Goal: Task Accomplishment & Management: Manage account settings

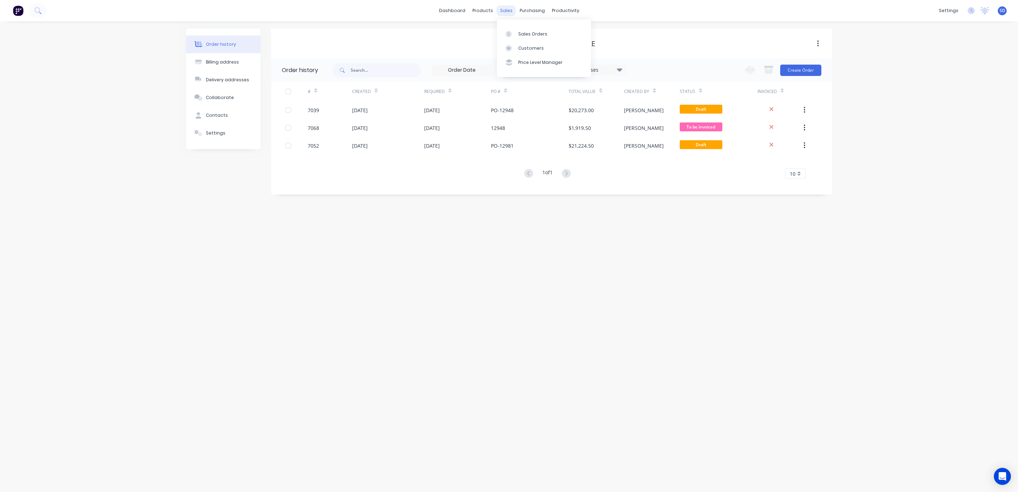
click at [511, 11] on div "sales" at bounding box center [507, 10] width 20 height 11
click at [522, 28] on link "Sales Orders" at bounding box center [544, 34] width 94 height 14
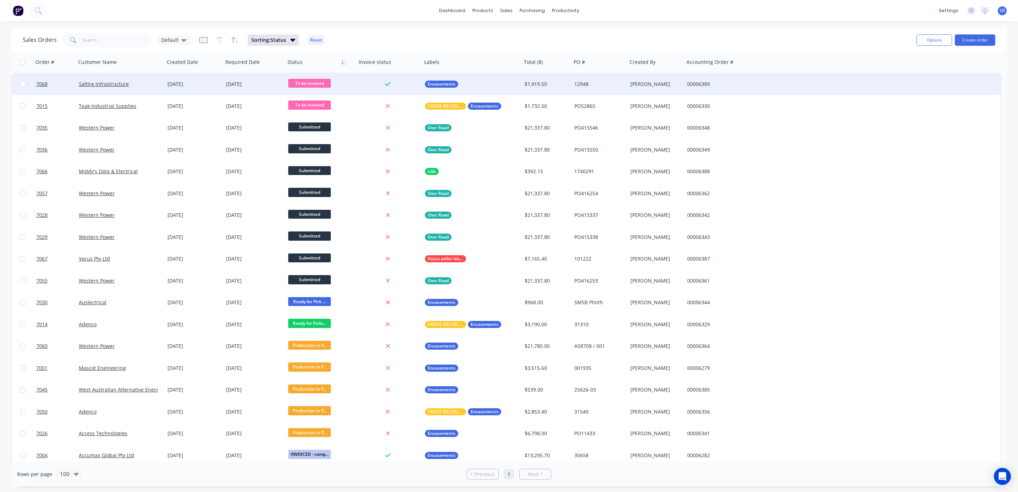
click at [308, 87] on span "To be invoiced" at bounding box center [309, 83] width 43 height 9
click at [327, 143] on span "INVOICED - Test Reports need sending" at bounding box center [337, 141] width 92 height 7
click at [317, 84] on span "INVOICED - Test..." at bounding box center [309, 83] width 43 height 9
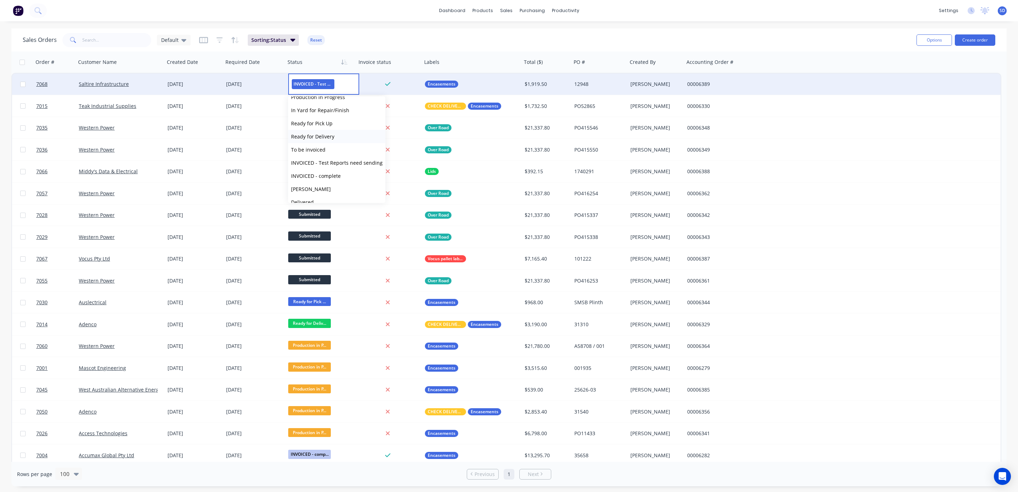
scroll to position [53, 0]
click at [321, 170] on span "INVOICED - complete" at bounding box center [316, 171] width 50 height 7
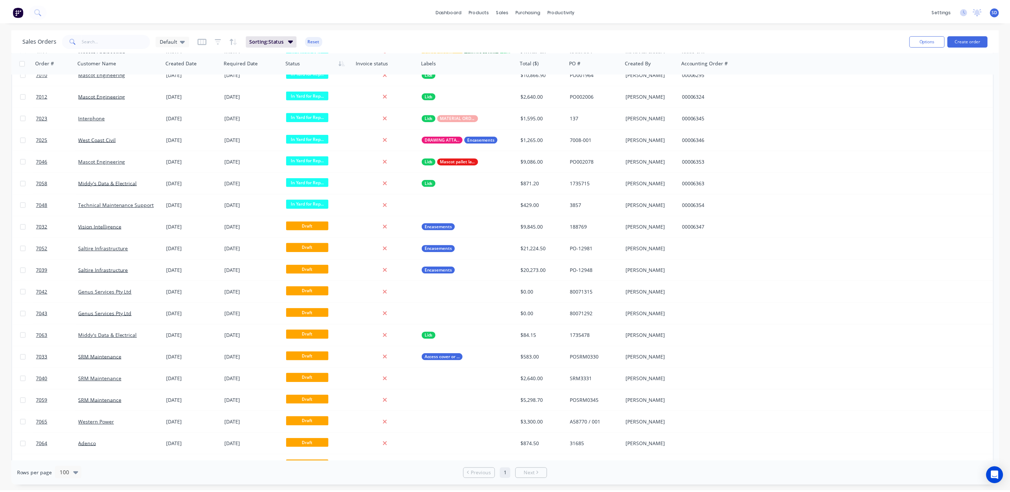
scroll to position [964, 0]
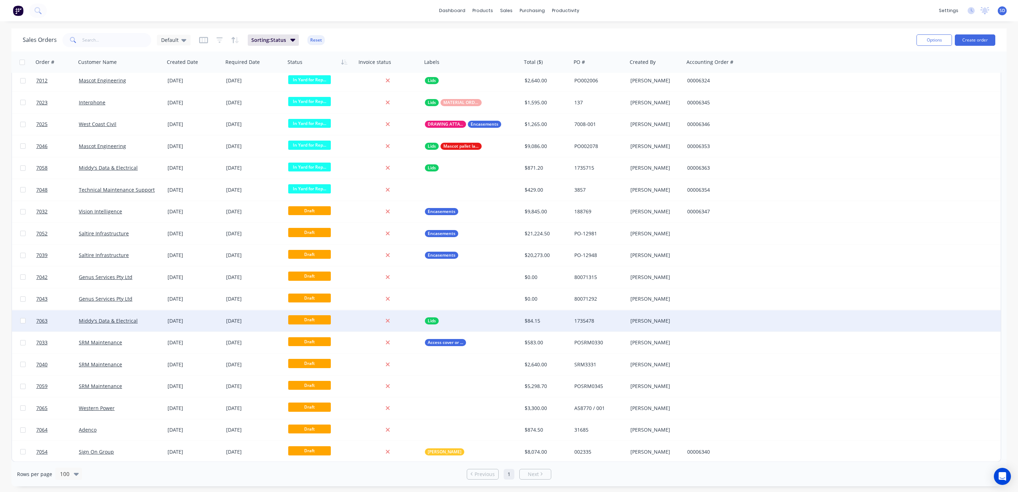
click at [141, 318] on div "Middy's Data & Electrical" at bounding box center [118, 320] width 79 height 7
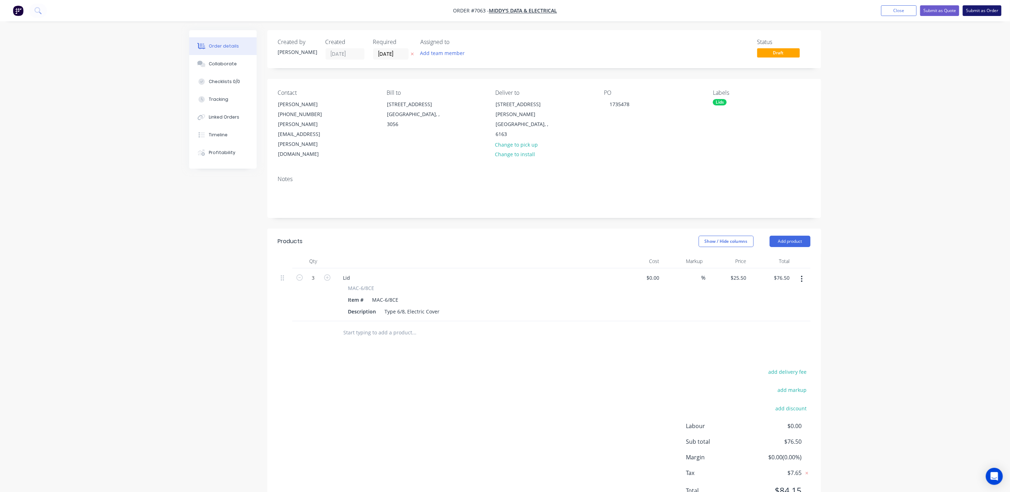
click at [980, 12] on button "Submit as Order" at bounding box center [982, 10] width 39 height 11
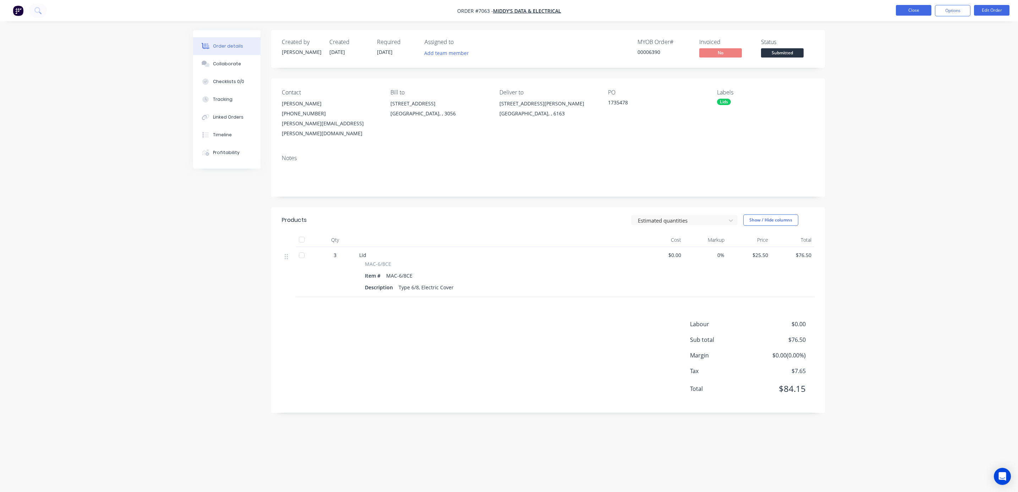
click at [910, 10] on button "Close" at bounding box center [914, 10] width 36 height 11
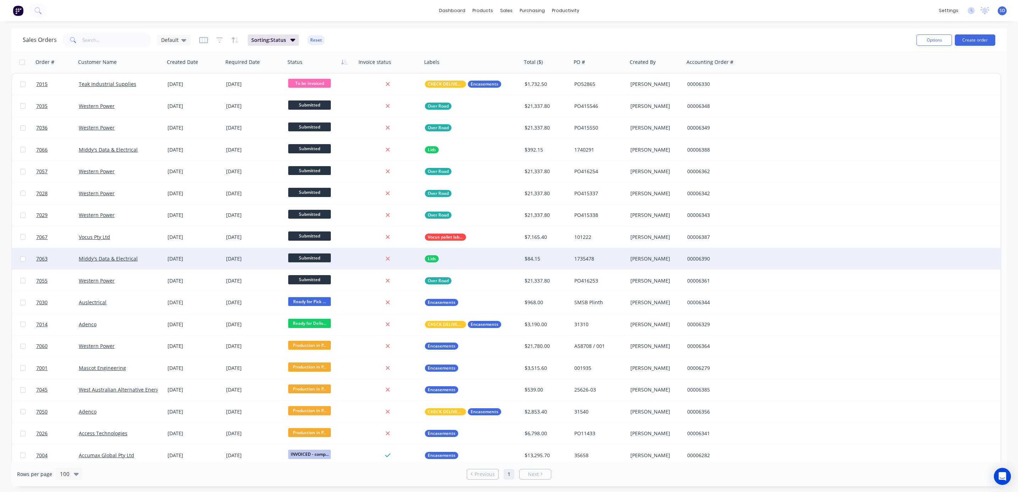
click at [147, 258] on div "Middy's Data & Electrical" at bounding box center [118, 258] width 79 height 7
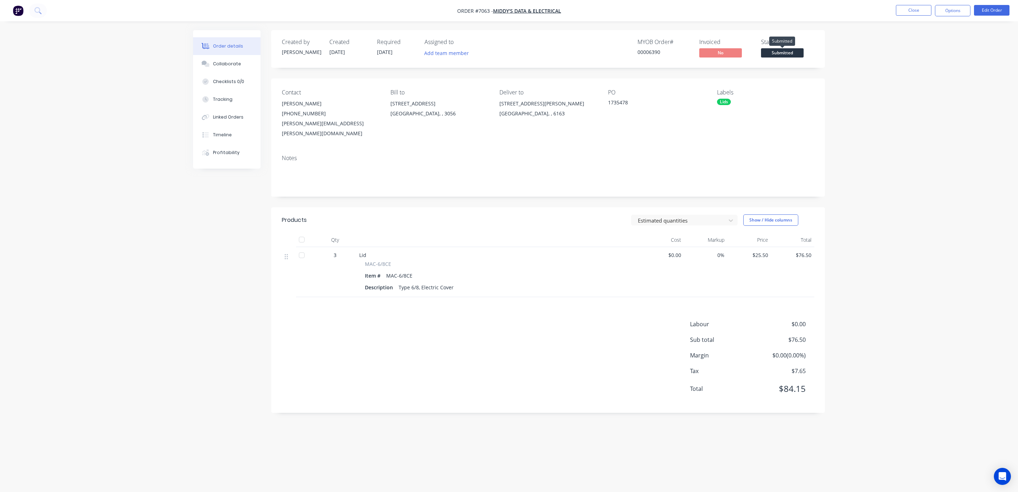
click at [792, 52] on span "Submitted" at bounding box center [782, 52] width 43 height 9
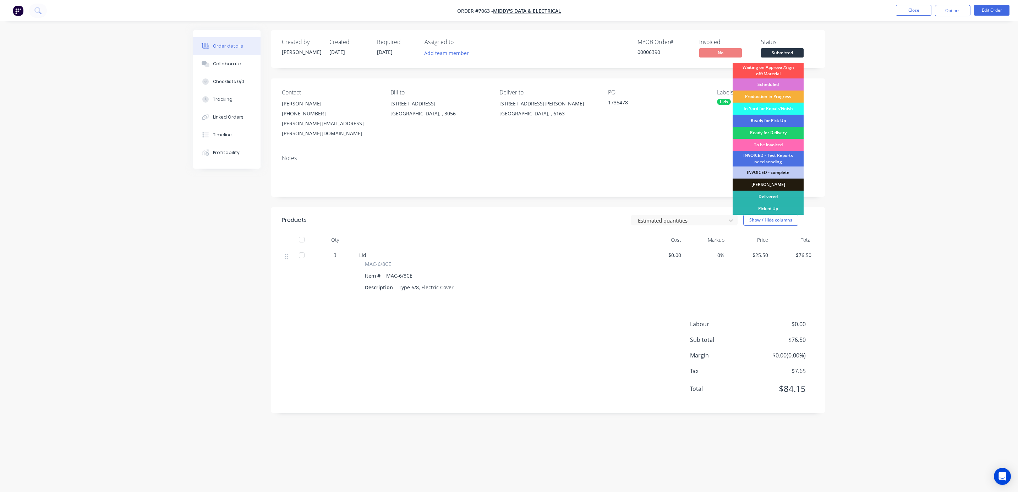
click at [769, 142] on div "To be invoiced" at bounding box center [768, 145] width 71 height 12
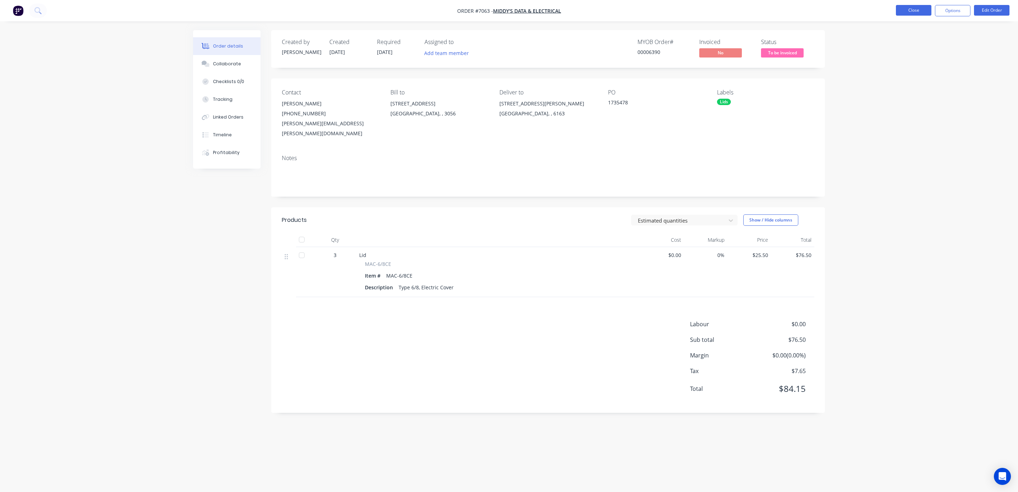
click at [914, 12] on button "Close" at bounding box center [914, 10] width 36 height 11
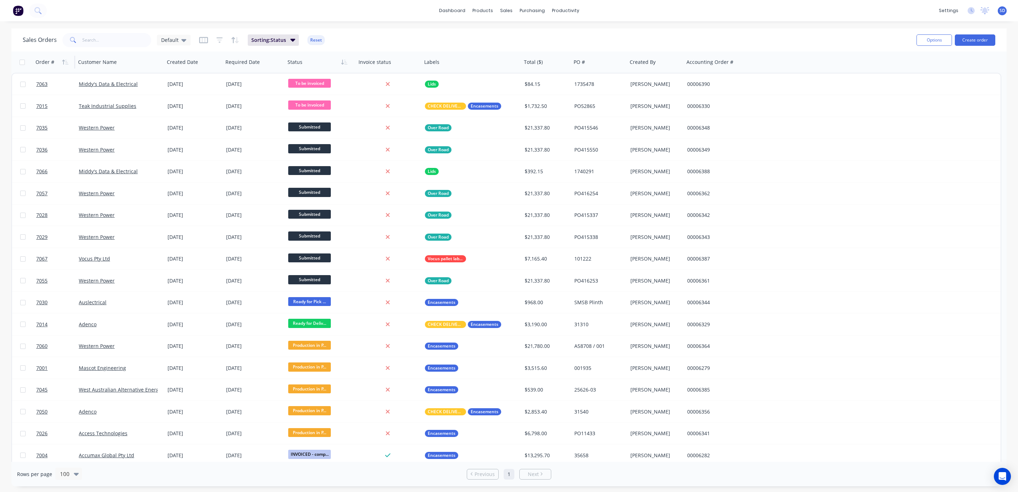
click at [59, 62] on div "Order #" at bounding box center [53, 62] width 35 height 14
click at [63, 63] on icon "button" at bounding box center [63, 62] width 2 height 5
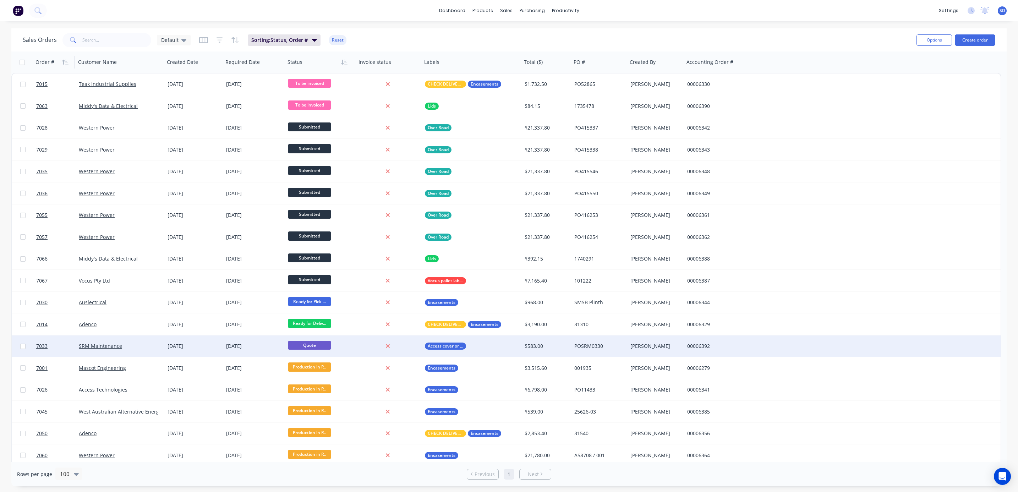
click at [352, 345] on div "Quote" at bounding box center [320, 346] width 65 height 11
click at [309, 345] on div at bounding box center [320, 346] width 71 height 21
click at [297, 346] on div at bounding box center [320, 346] width 71 height 21
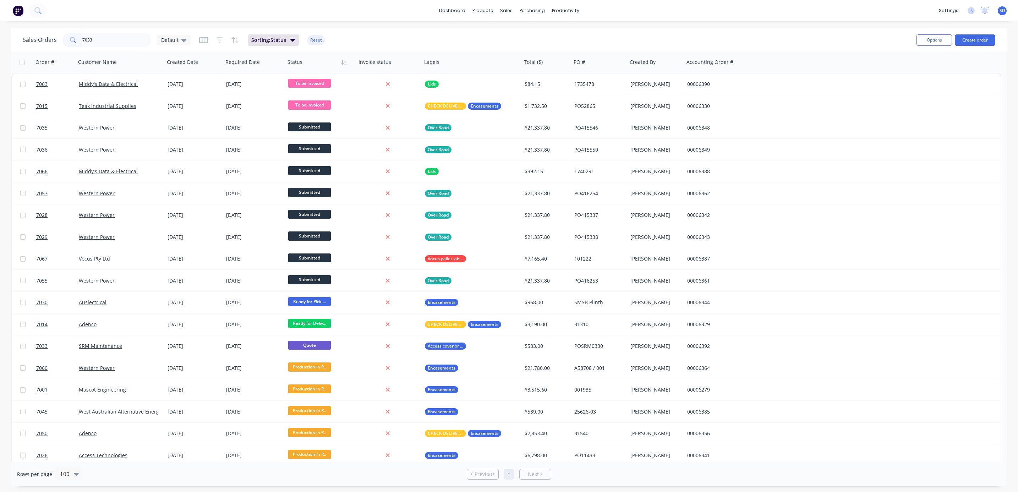
type input "7033"
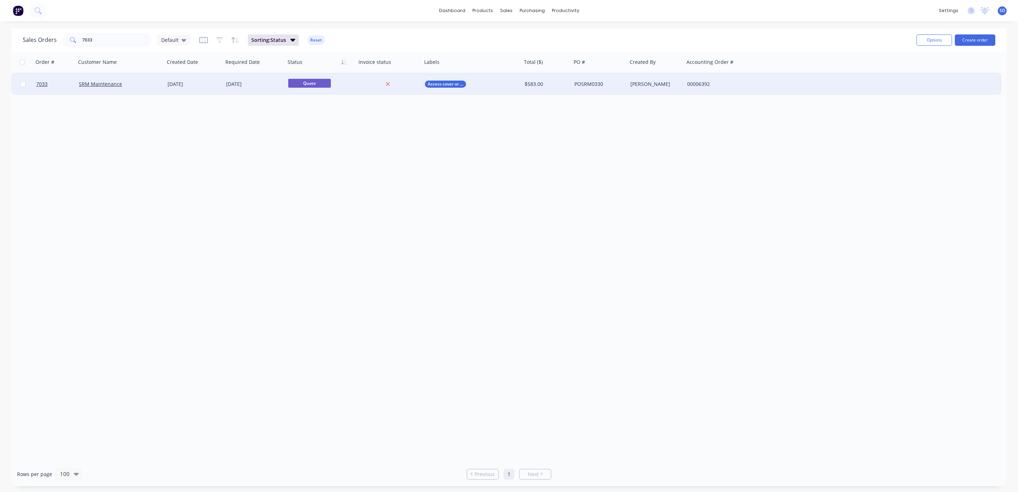
click at [130, 85] on div "SRM Maintenance" at bounding box center [118, 84] width 79 height 7
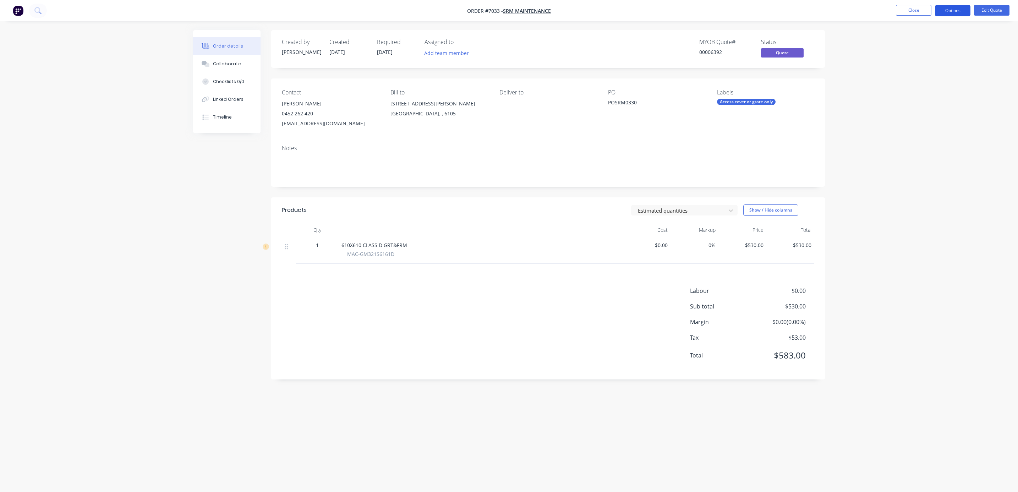
click at [957, 10] on button "Options" at bounding box center [953, 10] width 36 height 11
click at [979, 82] on div "Order details Collaborate Checklists 0/0 Linked Orders Timeline Order details C…" at bounding box center [509, 246] width 1018 height 492
click at [912, 9] on button "Close" at bounding box center [914, 10] width 36 height 11
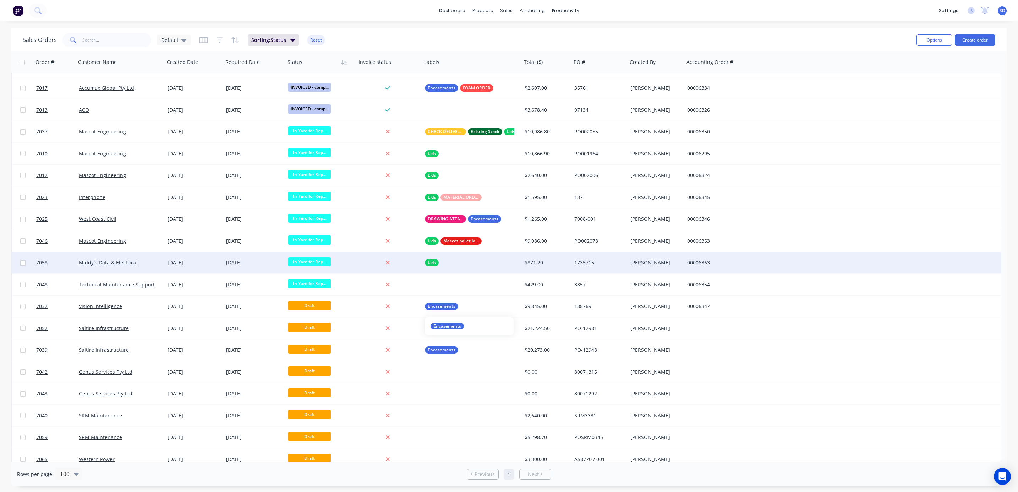
scroll to position [964, 0]
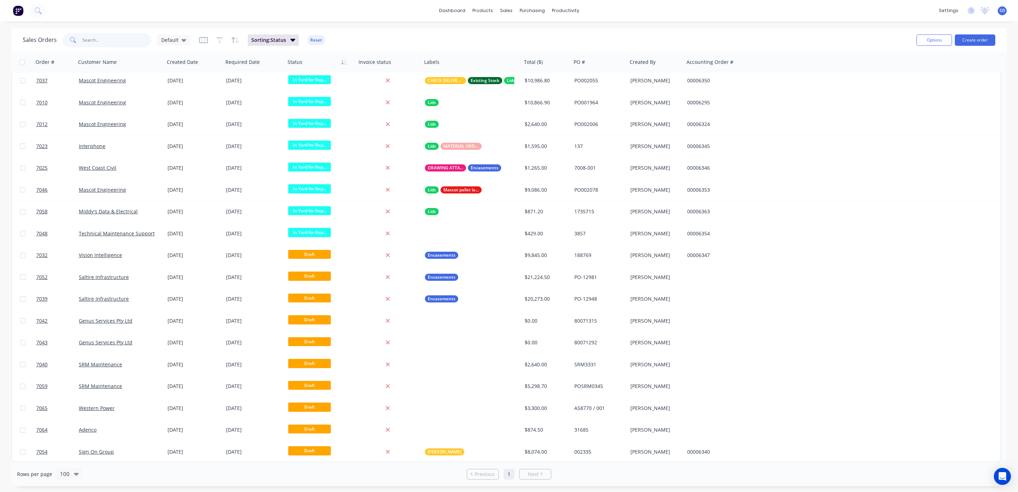
click at [105, 38] on input "text" at bounding box center [116, 40] width 69 height 14
type input "duratec"
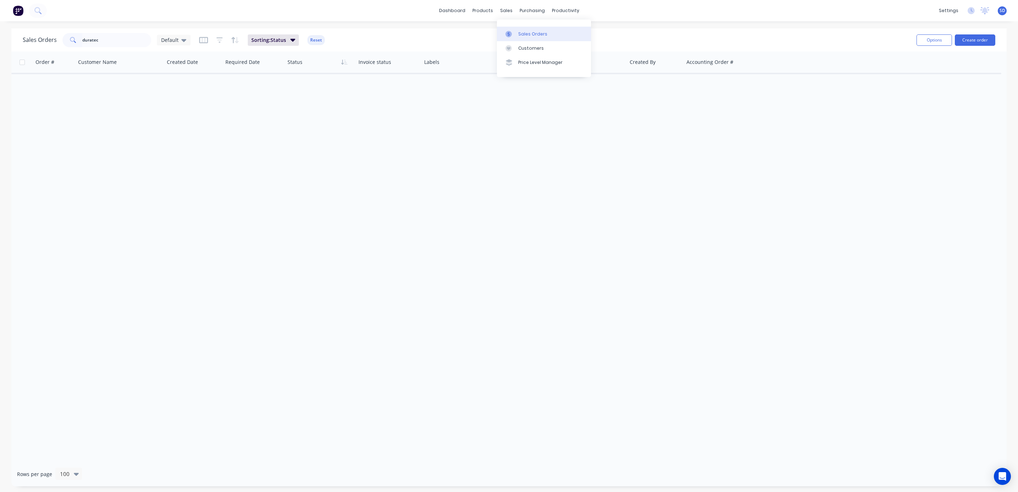
click at [517, 30] on link "Sales Orders" at bounding box center [544, 34] width 94 height 14
drag, startPoint x: 115, startPoint y: 36, endPoint x: 0, endPoint y: 39, distance: 114.8
click at [0, 39] on div "Sales Orders duratec Default Sorting: Status Reset Options Create order Order #…" at bounding box center [509, 257] width 1018 height 458
